Goal: Task Accomplishment & Management: Use online tool/utility

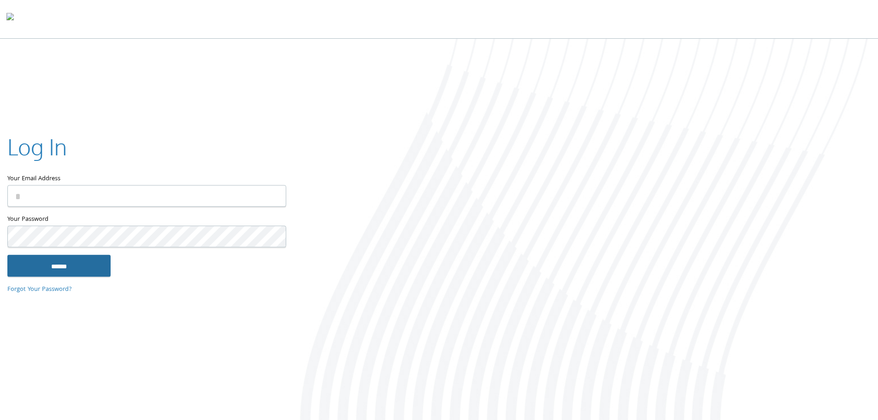
type input "**********"
click at [52, 262] on input "******" at bounding box center [58, 265] width 103 height 22
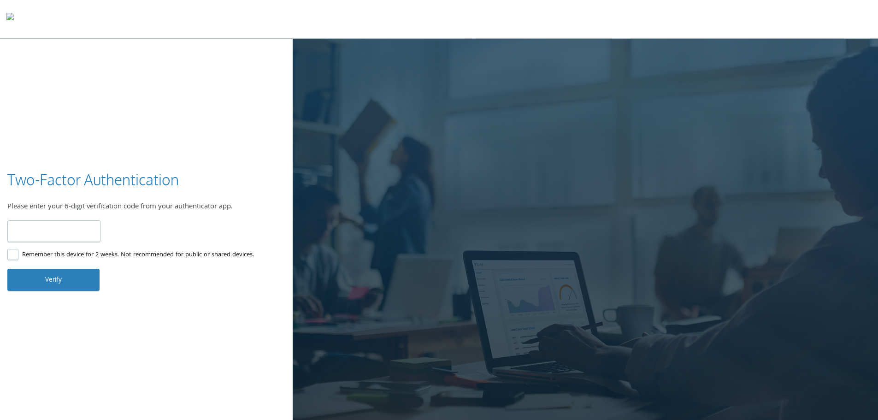
click at [45, 229] on input "number" at bounding box center [53, 231] width 93 height 22
type input "******"
